Goal: Task Accomplishment & Management: Manage account settings

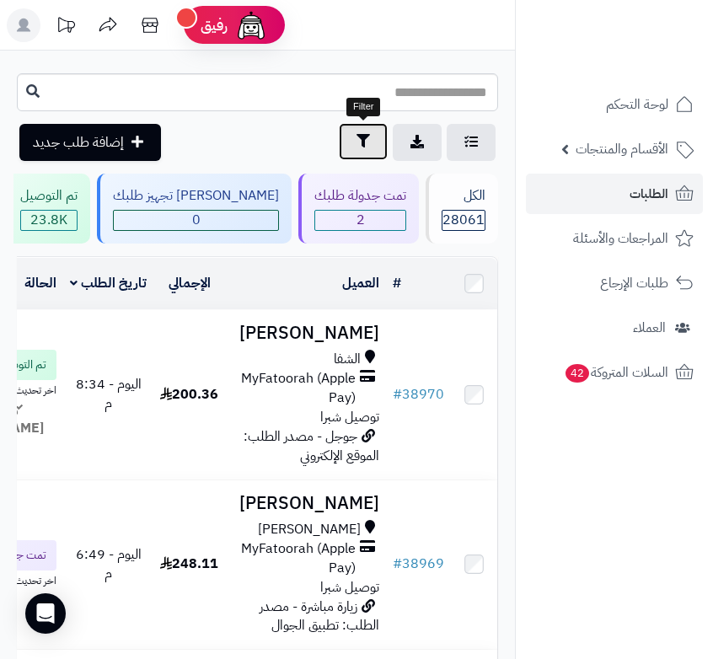
click at [363, 142] on icon "button" at bounding box center [363, 140] width 13 height 13
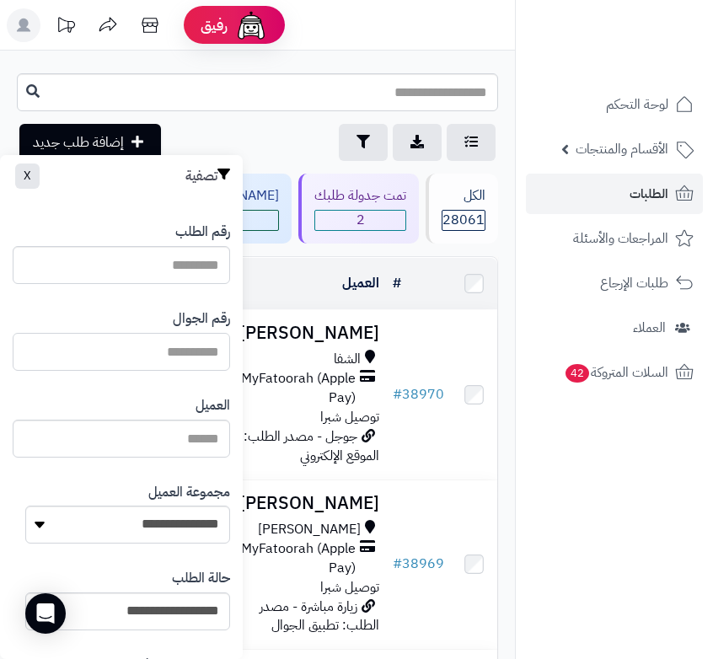
click at [174, 350] on input "text" at bounding box center [122, 352] width 218 height 38
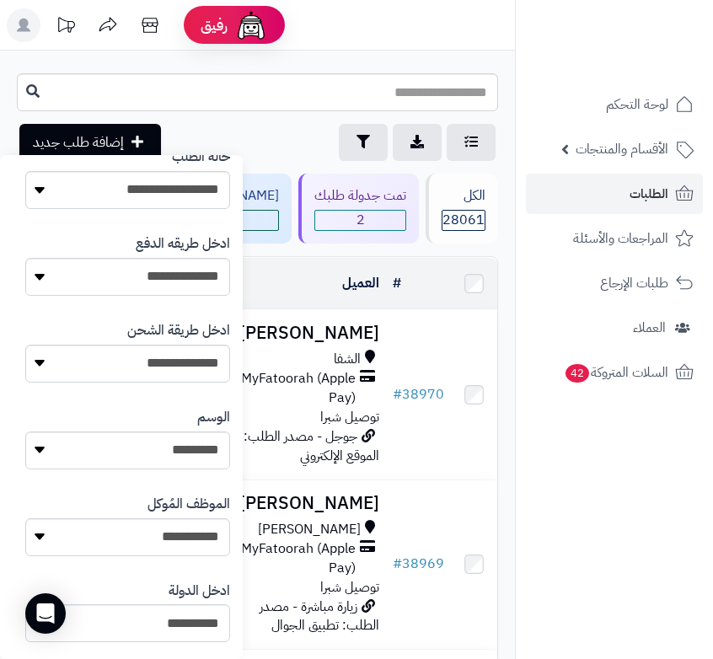
scroll to position [854, 0]
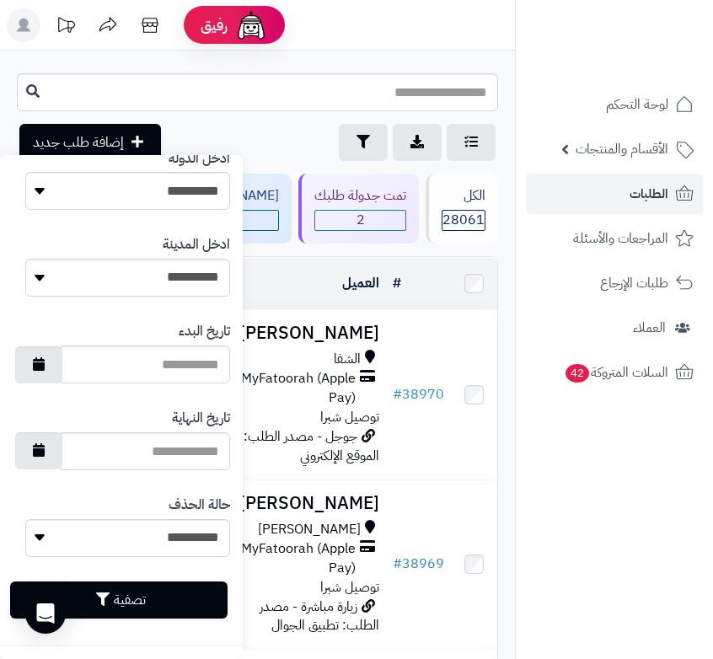
type input "*********"
click at [121, 603] on button "تصفية" at bounding box center [119, 600] width 218 height 37
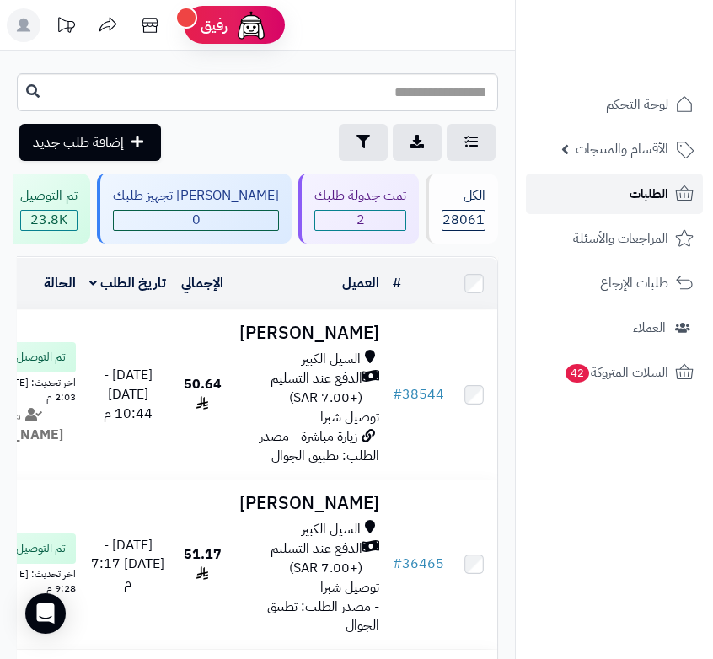
click at [637, 196] on span "الطلبات" at bounding box center [649, 194] width 39 height 24
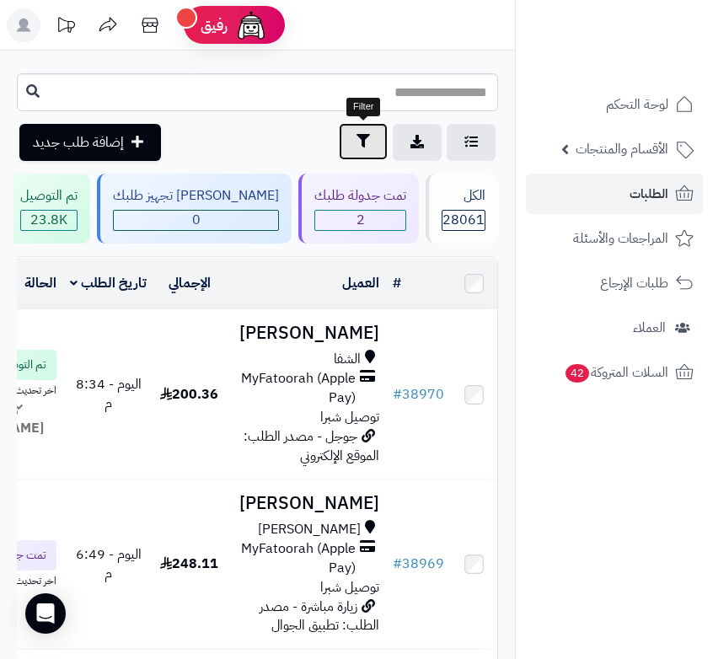
click at [367, 142] on icon "button" at bounding box center [363, 140] width 13 height 13
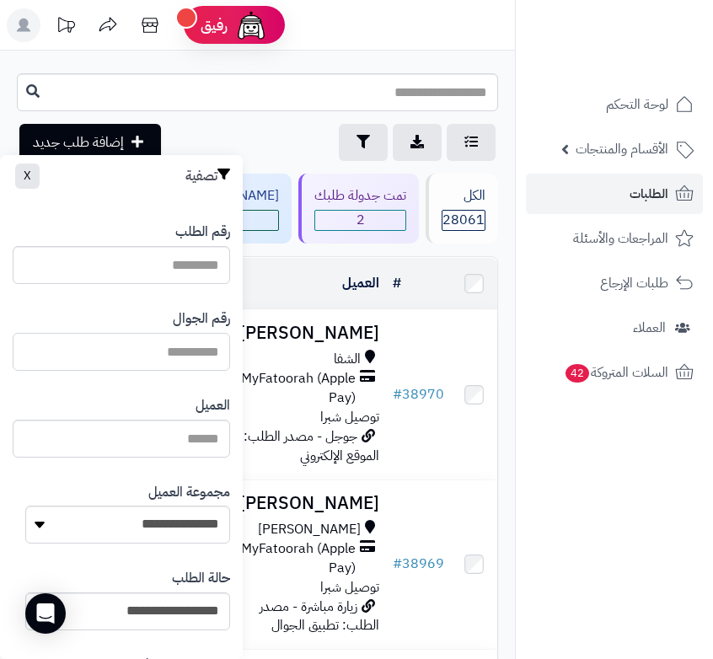
click at [153, 343] on input "text" at bounding box center [122, 352] width 218 height 38
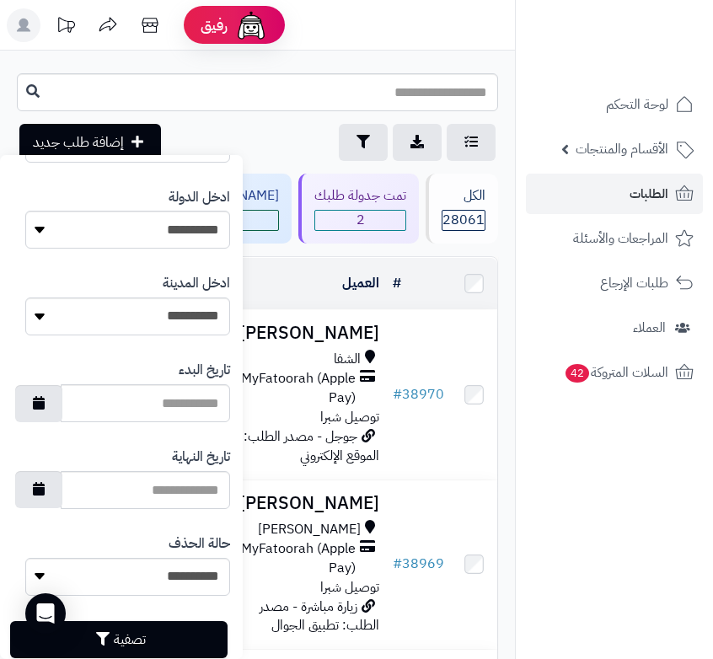
scroll to position [854, 0]
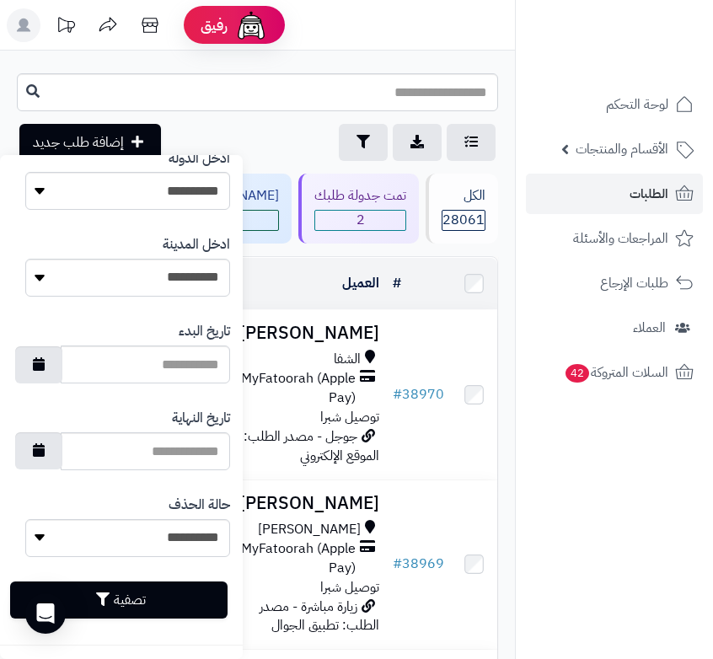
type input "*********"
click at [130, 599] on button "تصفية" at bounding box center [119, 600] width 218 height 37
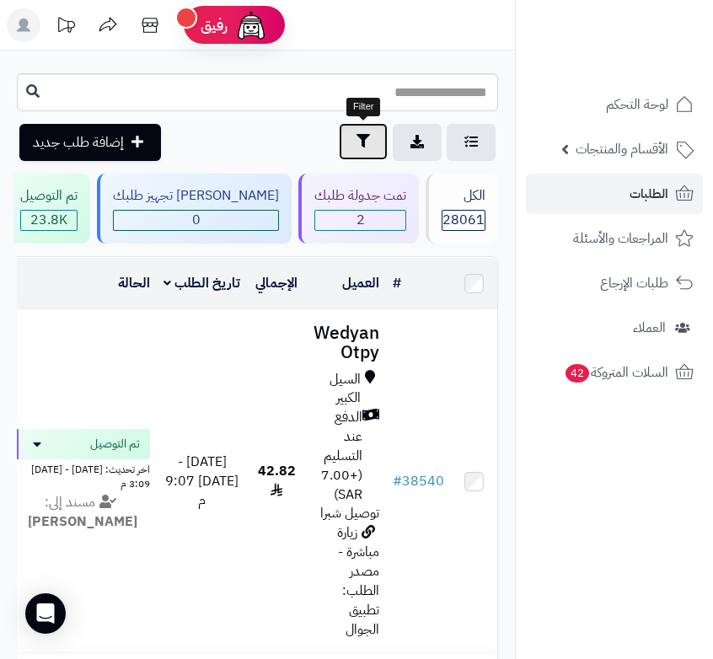
click at [367, 143] on icon "button" at bounding box center [363, 140] width 13 height 13
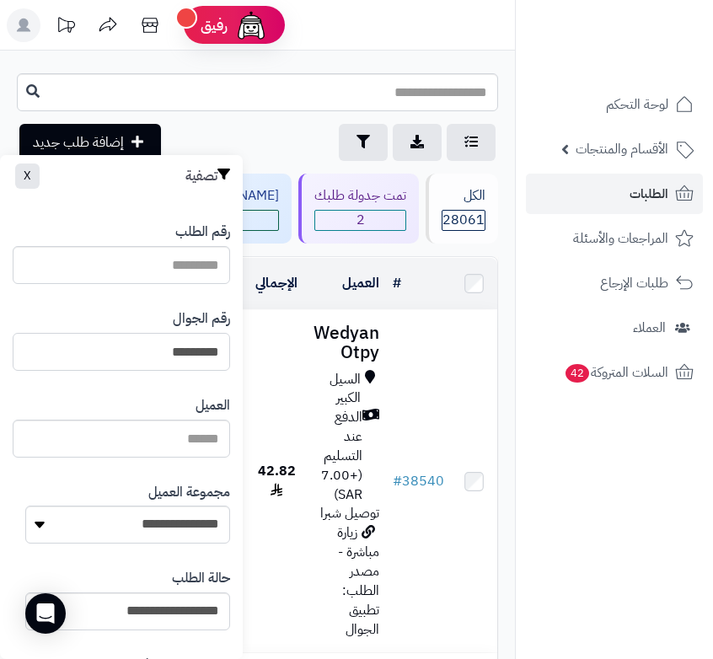
click at [159, 356] on input "*********" at bounding box center [122, 352] width 218 height 38
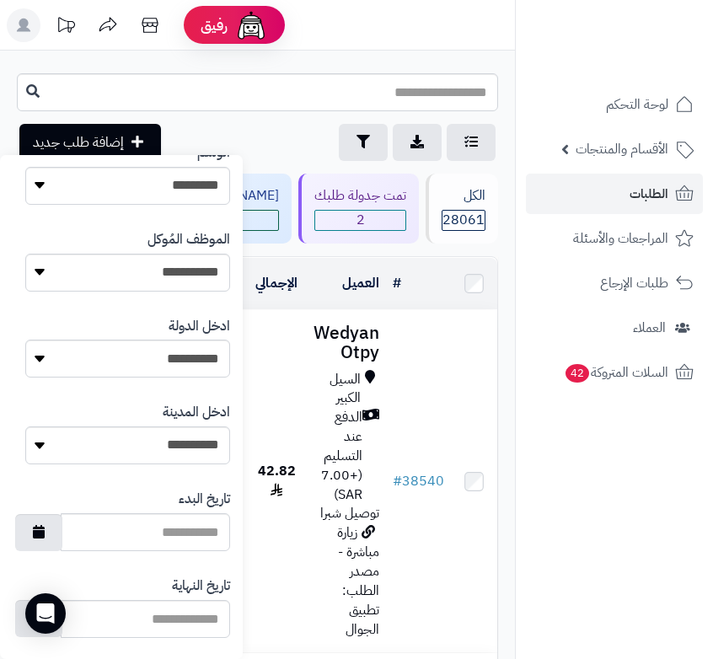
scroll to position [854, 0]
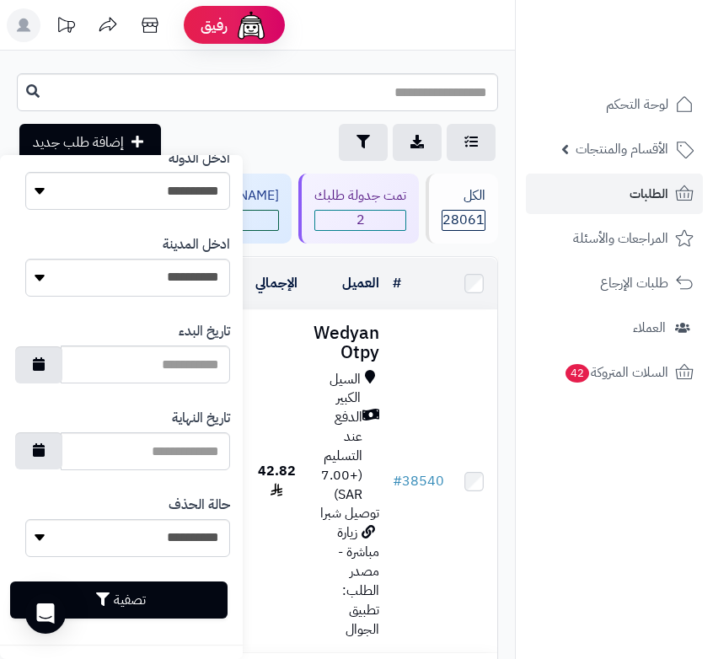
type input "*********"
click at [136, 602] on button "تصفية" at bounding box center [119, 600] width 218 height 37
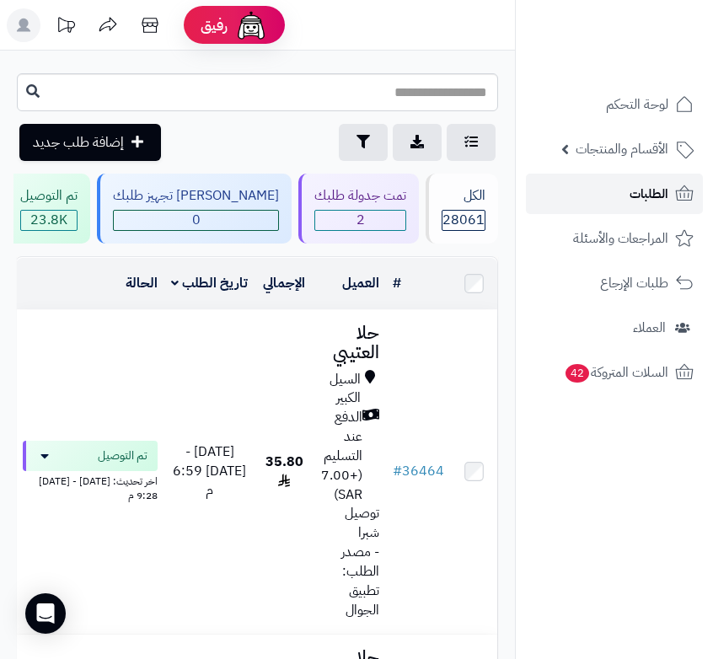
click at [620, 197] on link "الطلبات" at bounding box center [614, 194] width 177 height 40
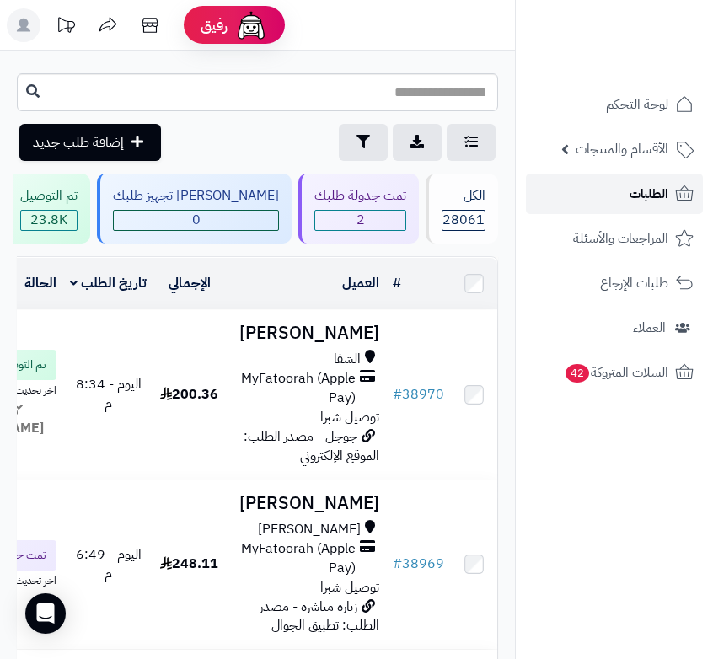
click at [643, 196] on span "الطلبات" at bounding box center [649, 194] width 39 height 24
click at [655, 200] on span "الطلبات" at bounding box center [649, 194] width 39 height 24
drag, startPoint x: 0, startPoint y: 0, endPoint x: 637, endPoint y: 192, distance: 665.1
click at [637, 192] on span "الطلبات" at bounding box center [649, 194] width 39 height 24
click at [637, 185] on span "الطلبات" at bounding box center [649, 194] width 39 height 24
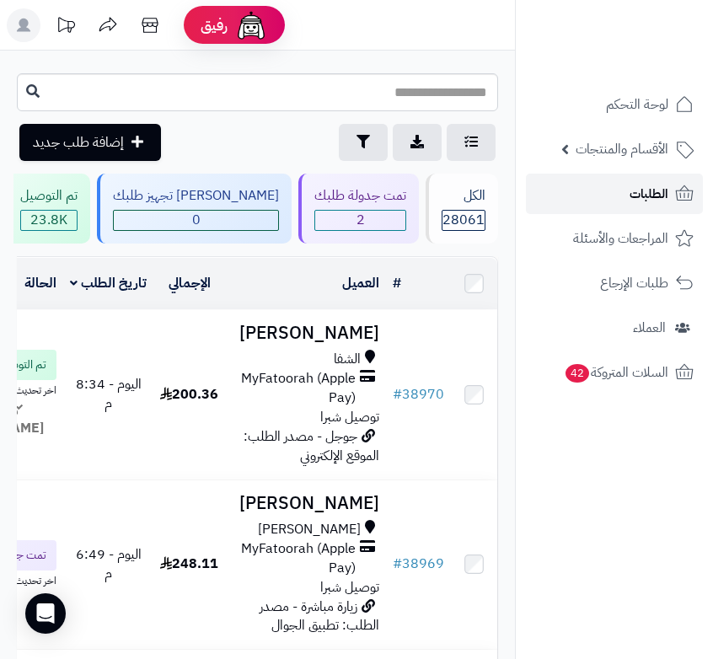
click at [637, 185] on span "الطلبات" at bounding box center [649, 194] width 39 height 24
drag, startPoint x: 0, startPoint y: 0, endPoint x: 637, endPoint y: 185, distance: 662.9
click at [637, 185] on span "الطلبات" at bounding box center [649, 194] width 39 height 24
click at [624, 195] on link "الطلبات" at bounding box center [614, 194] width 177 height 40
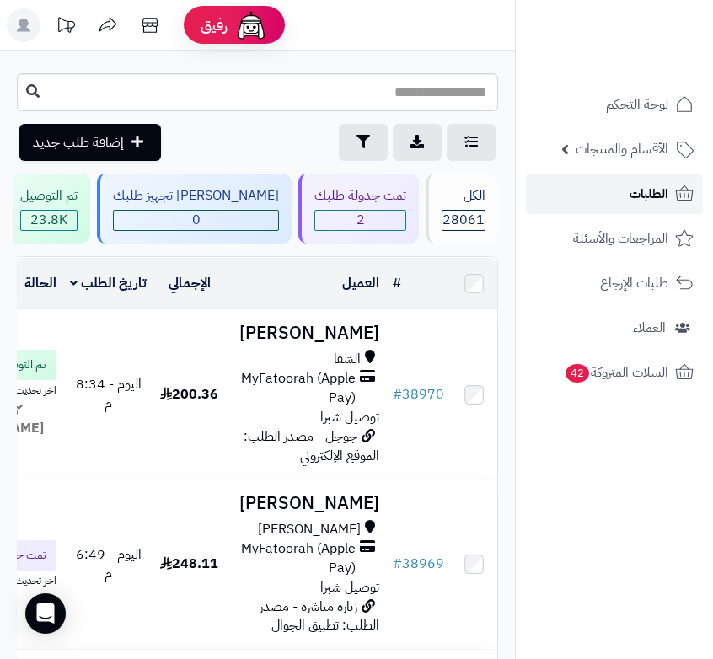
click at [624, 195] on link "الطلبات" at bounding box center [614, 194] width 177 height 40
click at [611, 198] on link "الطلبات" at bounding box center [614, 194] width 177 height 40
click at [385, 224] on span "2" at bounding box center [360, 220] width 90 height 19
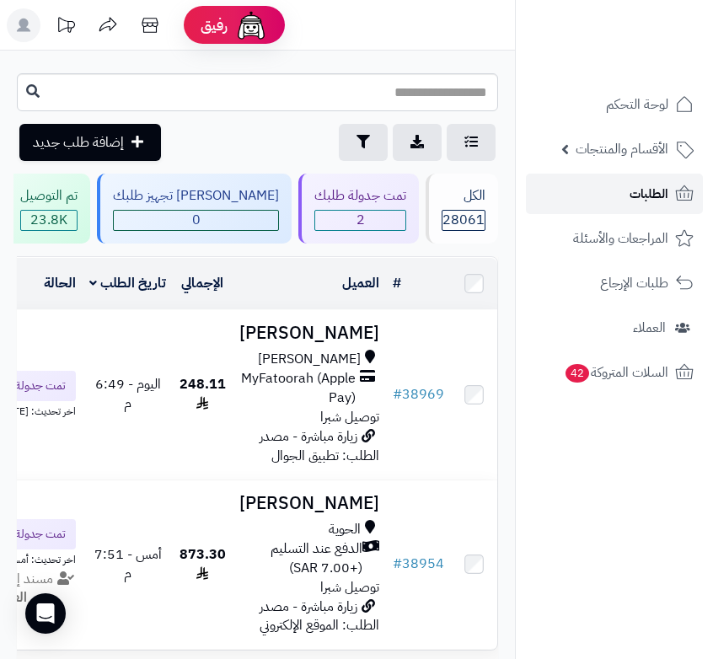
click at [640, 193] on span "الطلبات" at bounding box center [649, 194] width 39 height 24
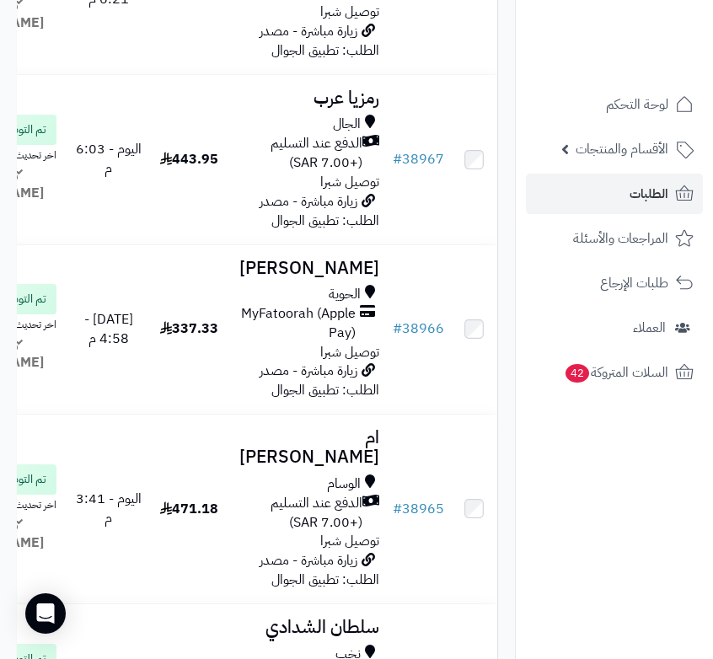
scroll to position [759, 0]
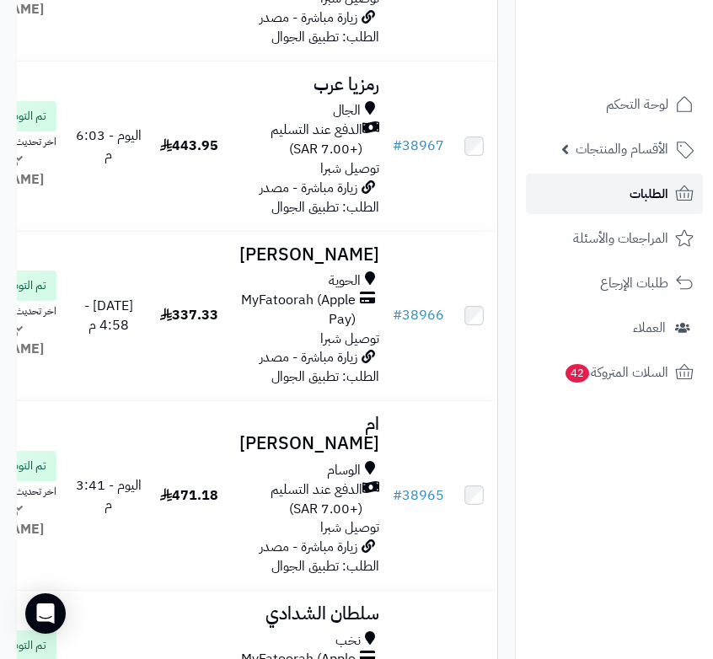
click at [645, 184] on span "الطلبات" at bounding box center [649, 194] width 39 height 24
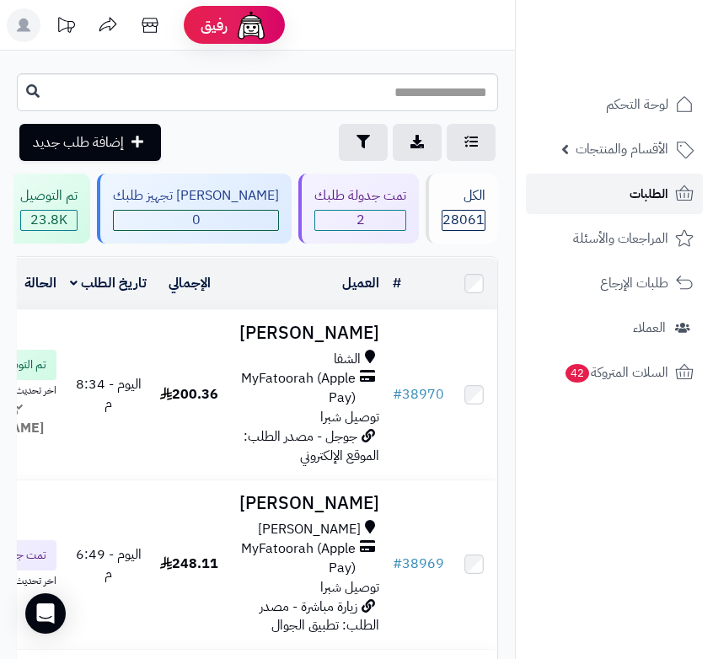
click at [659, 189] on span "الطلبات" at bounding box center [649, 194] width 39 height 24
click at [20, 29] on icon at bounding box center [23, 25] width 13 height 13
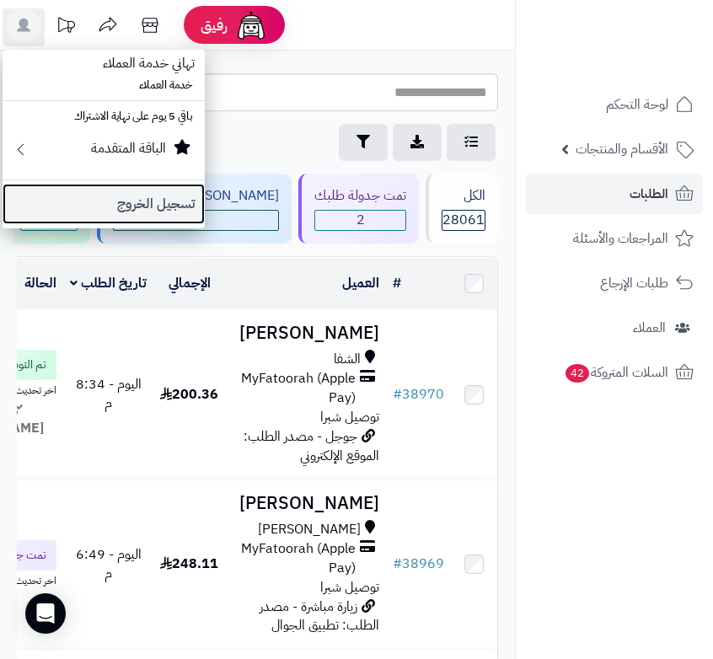
click at [147, 201] on link "تسجيل الخروج" at bounding box center [104, 204] width 202 height 40
